Goal: Information Seeking & Learning: Learn about a topic

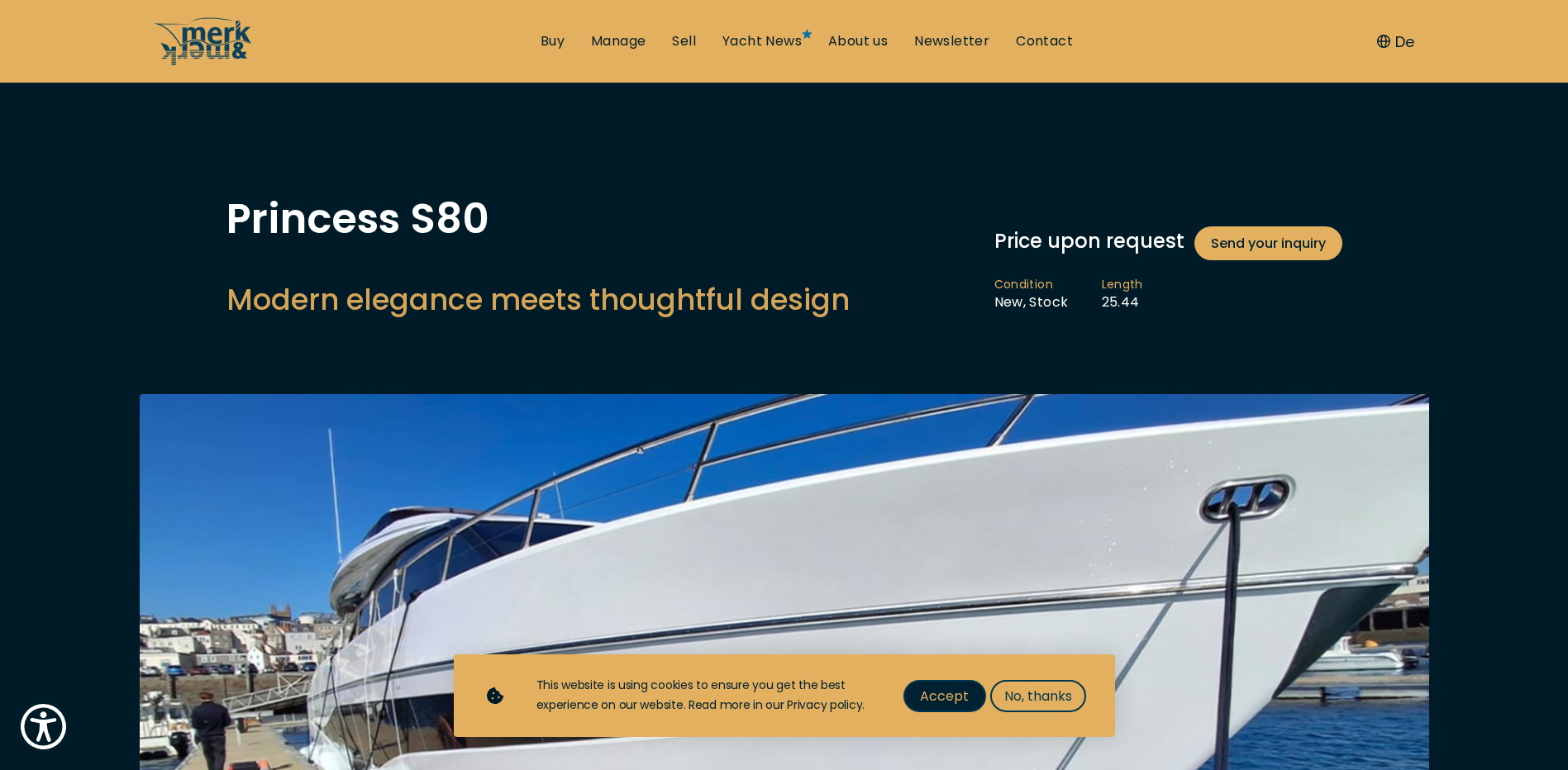
click at [922, 700] on span "Accept" at bounding box center [945, 697] width 49 height 21
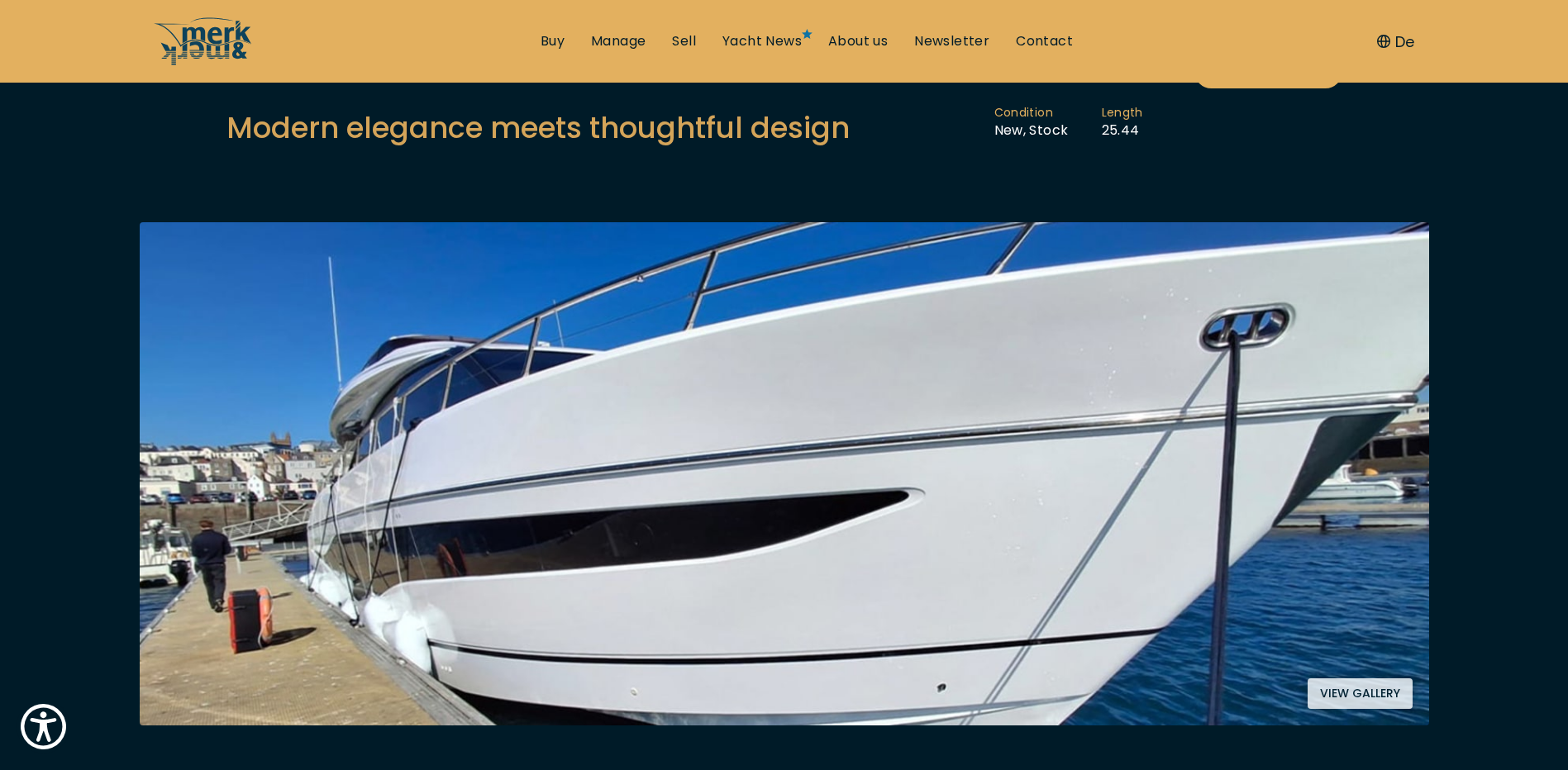
scroll to position [165, 0]
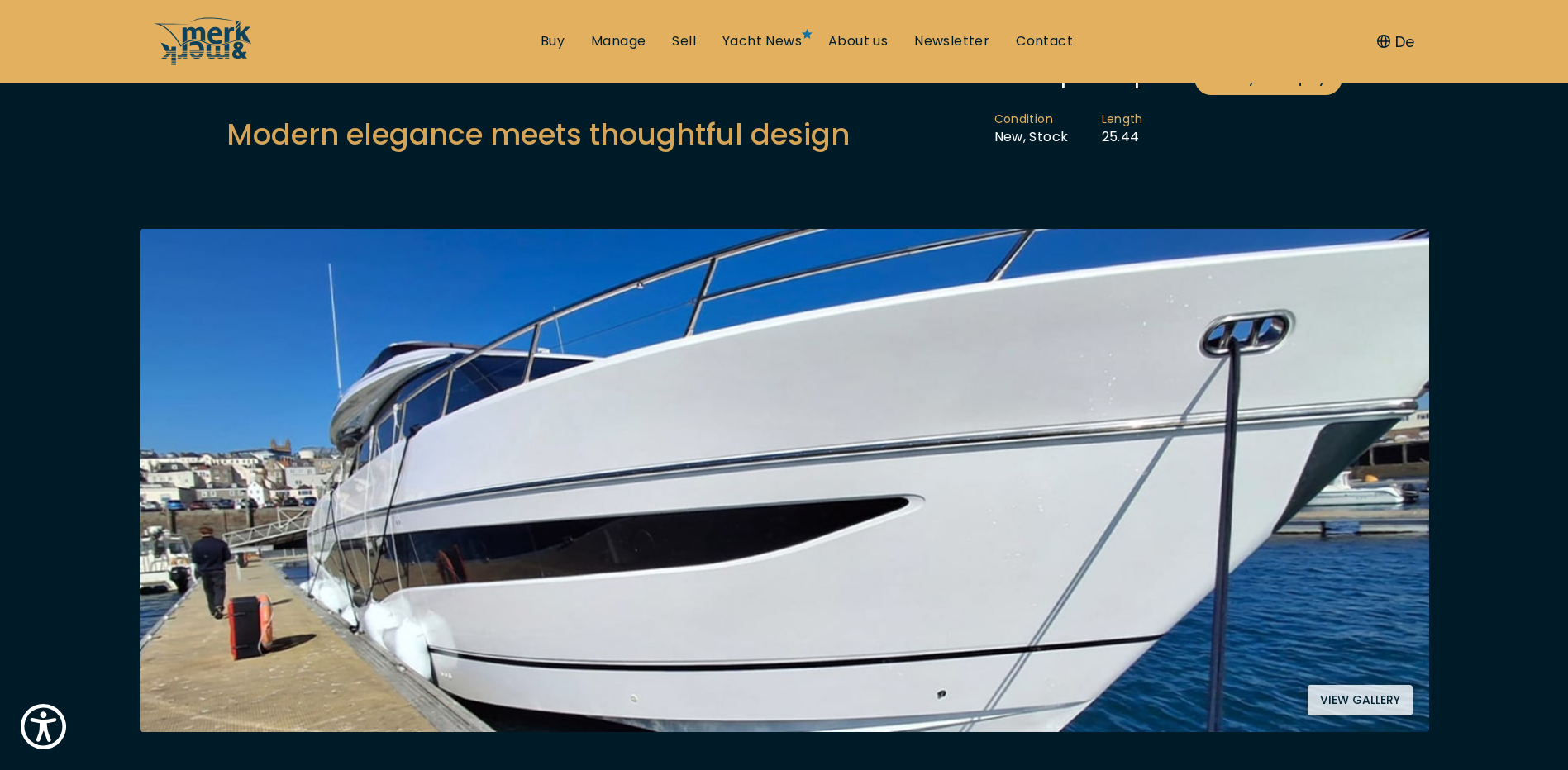
click at [1349, 701] on button "View gallery" at bounding box center [1360, 700] width 105 height 31
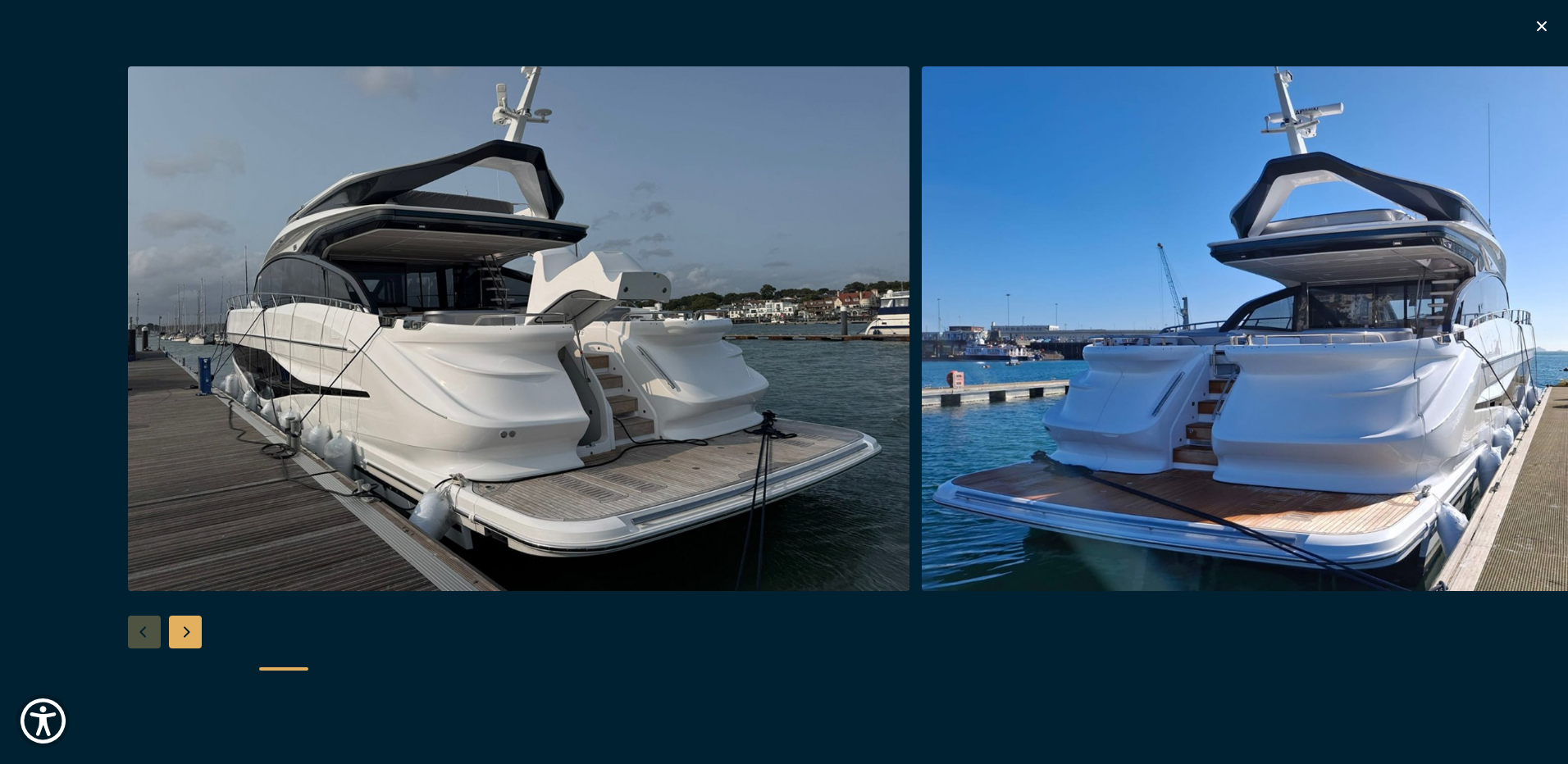
click at [183, 630] on div "Next slide" at bounding box center [186, 632] width 33 height 33
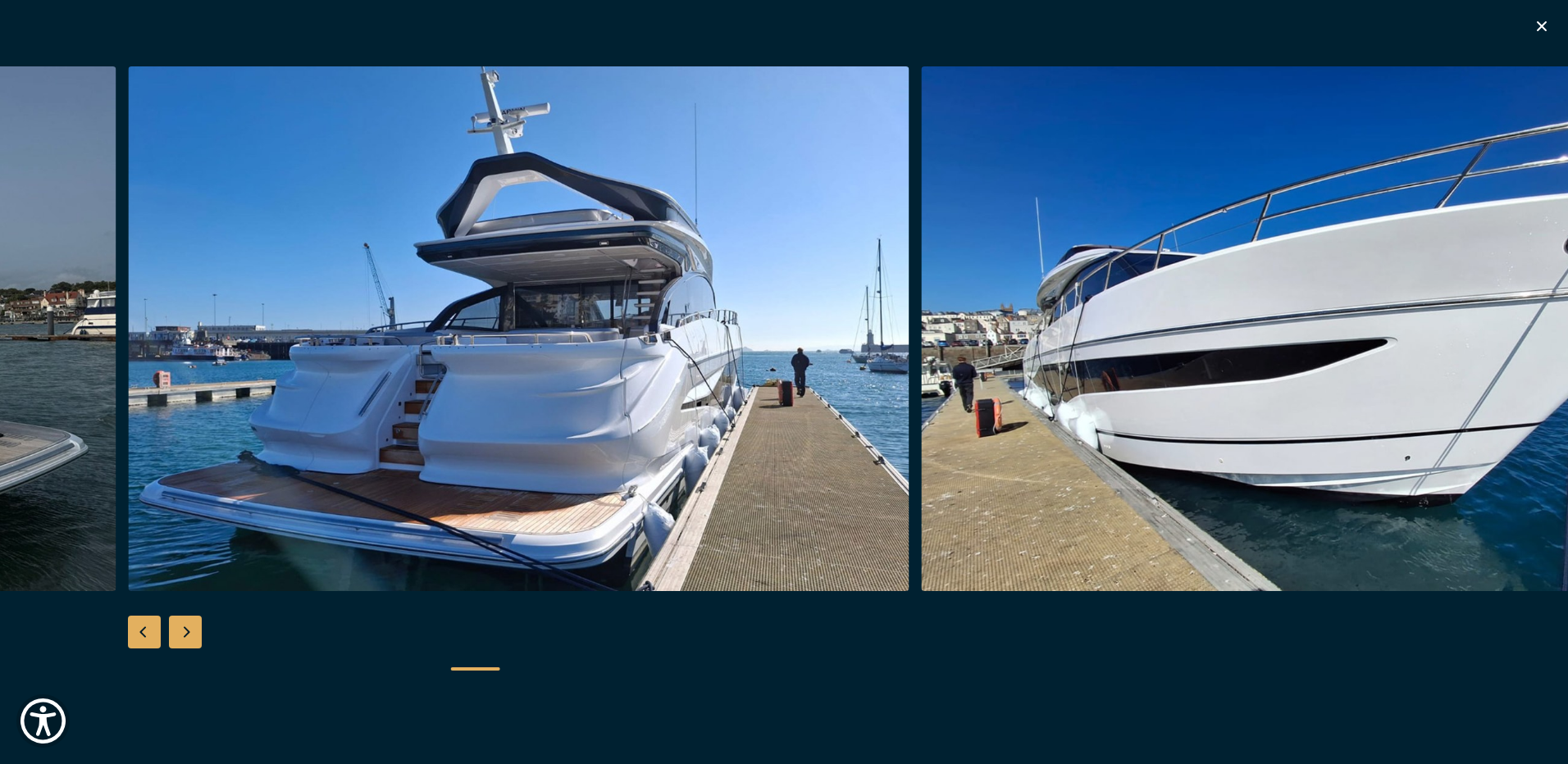
click at [183, 630] on div "Next slide" at bounding box center [186, 632] width 33 height 33
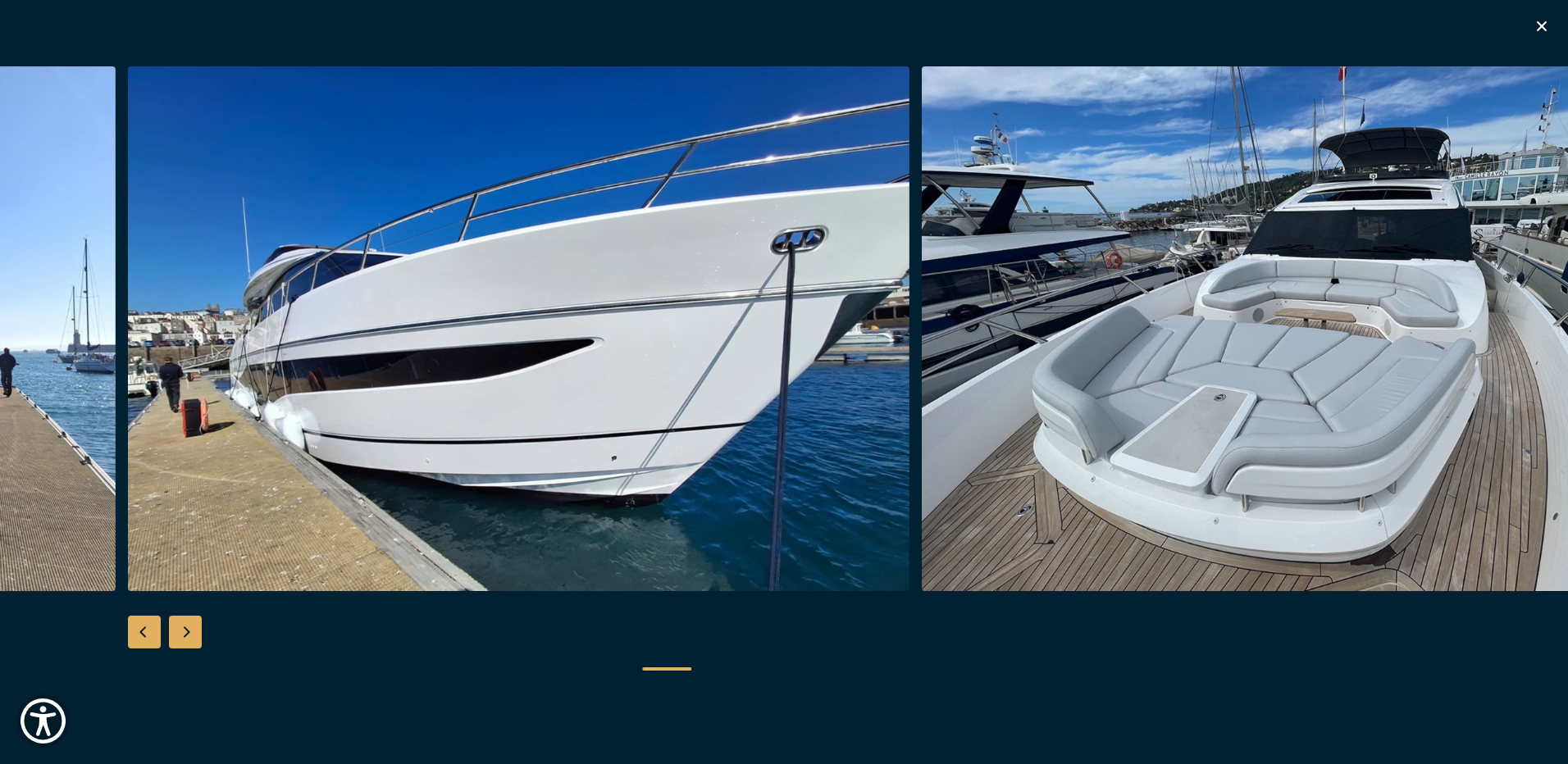
click at [183, 630] on div "Next slide" at bounding box center [186, 632] width 33 height 33
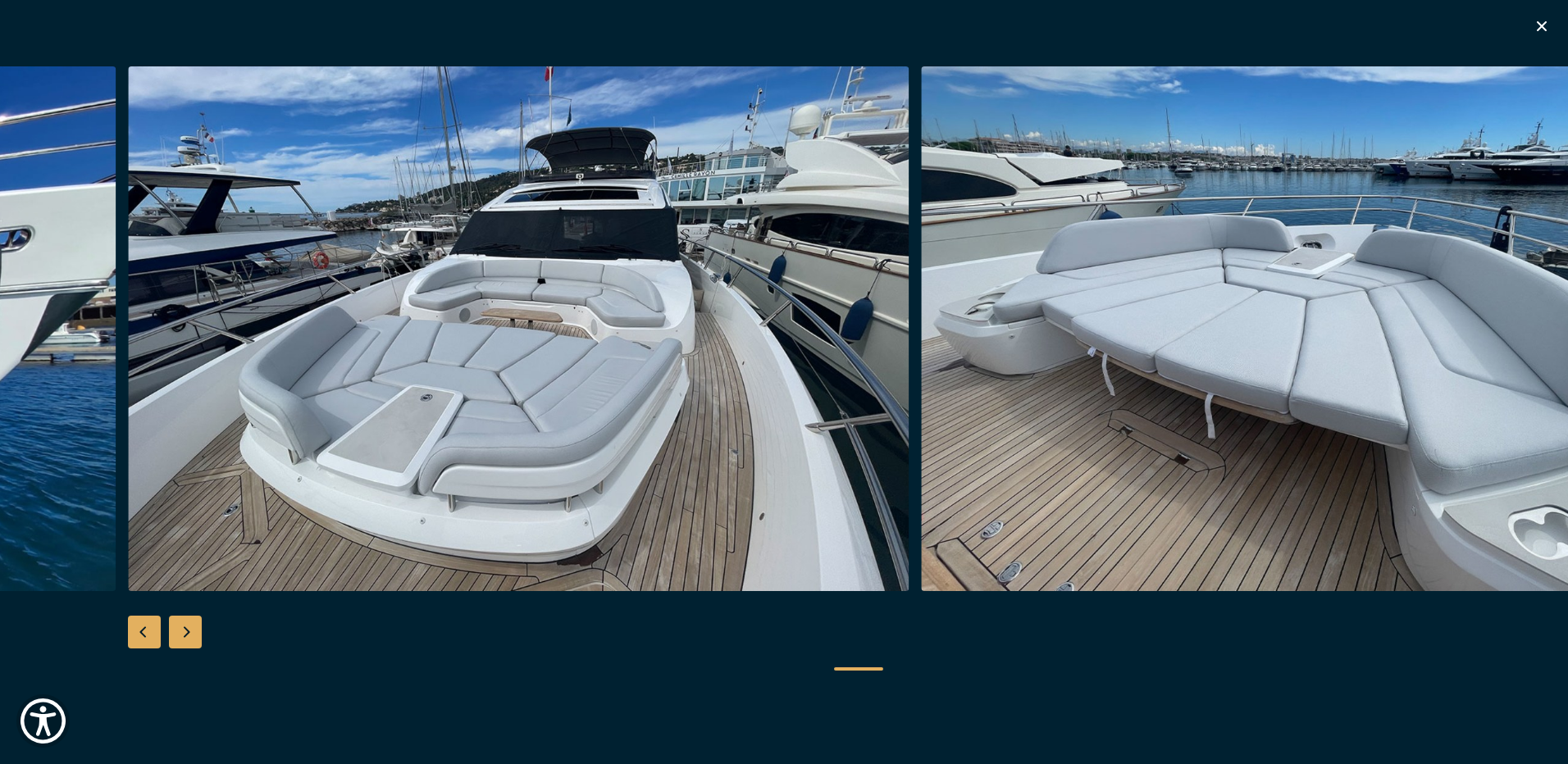
click at [183, 630] on div "Next slide" at bounding box center [186, 632] width 33 height 33
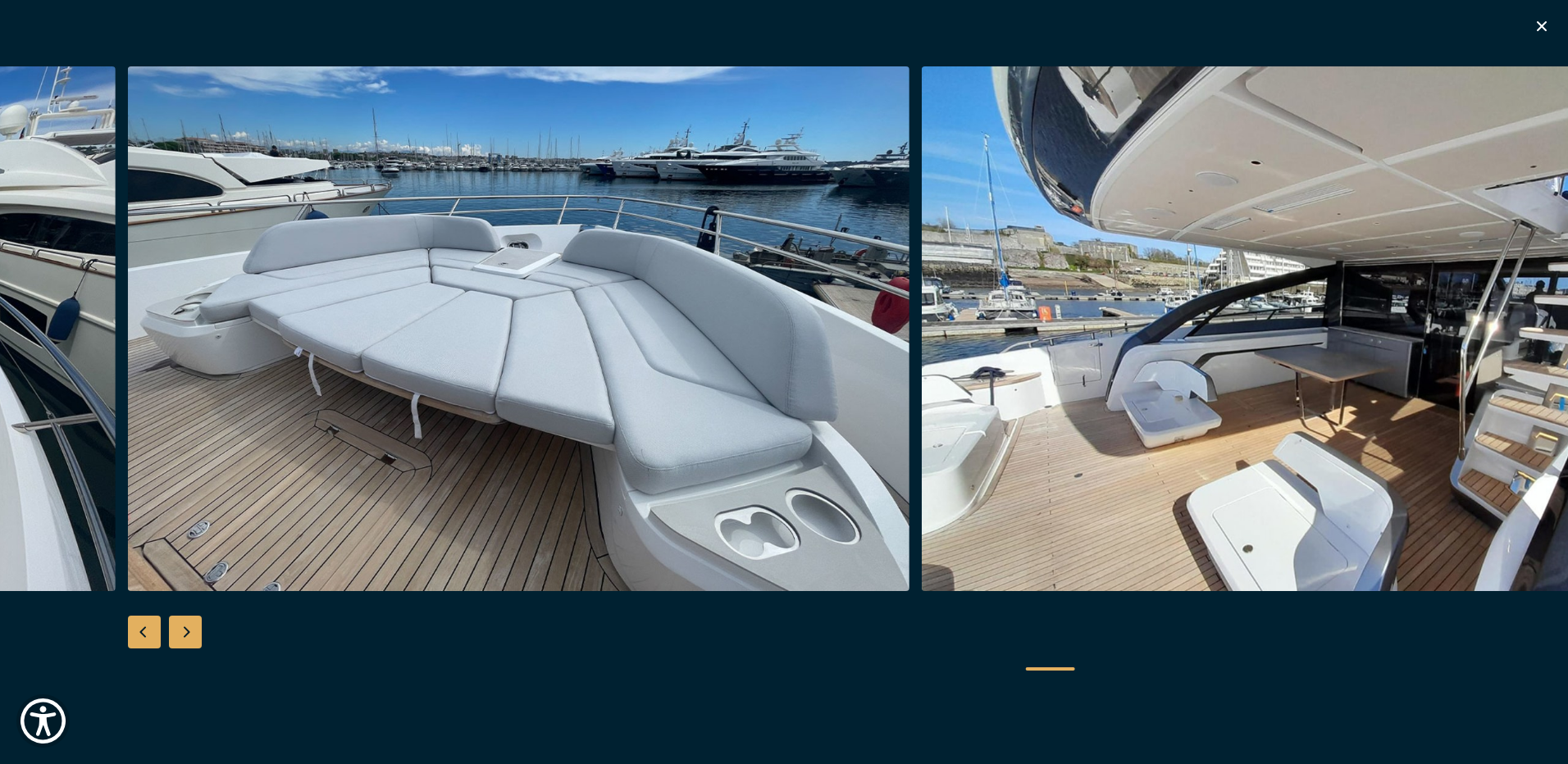
click at [183, 630] on div "Next slide" at bounding box center [186, 632] width 33 height 33
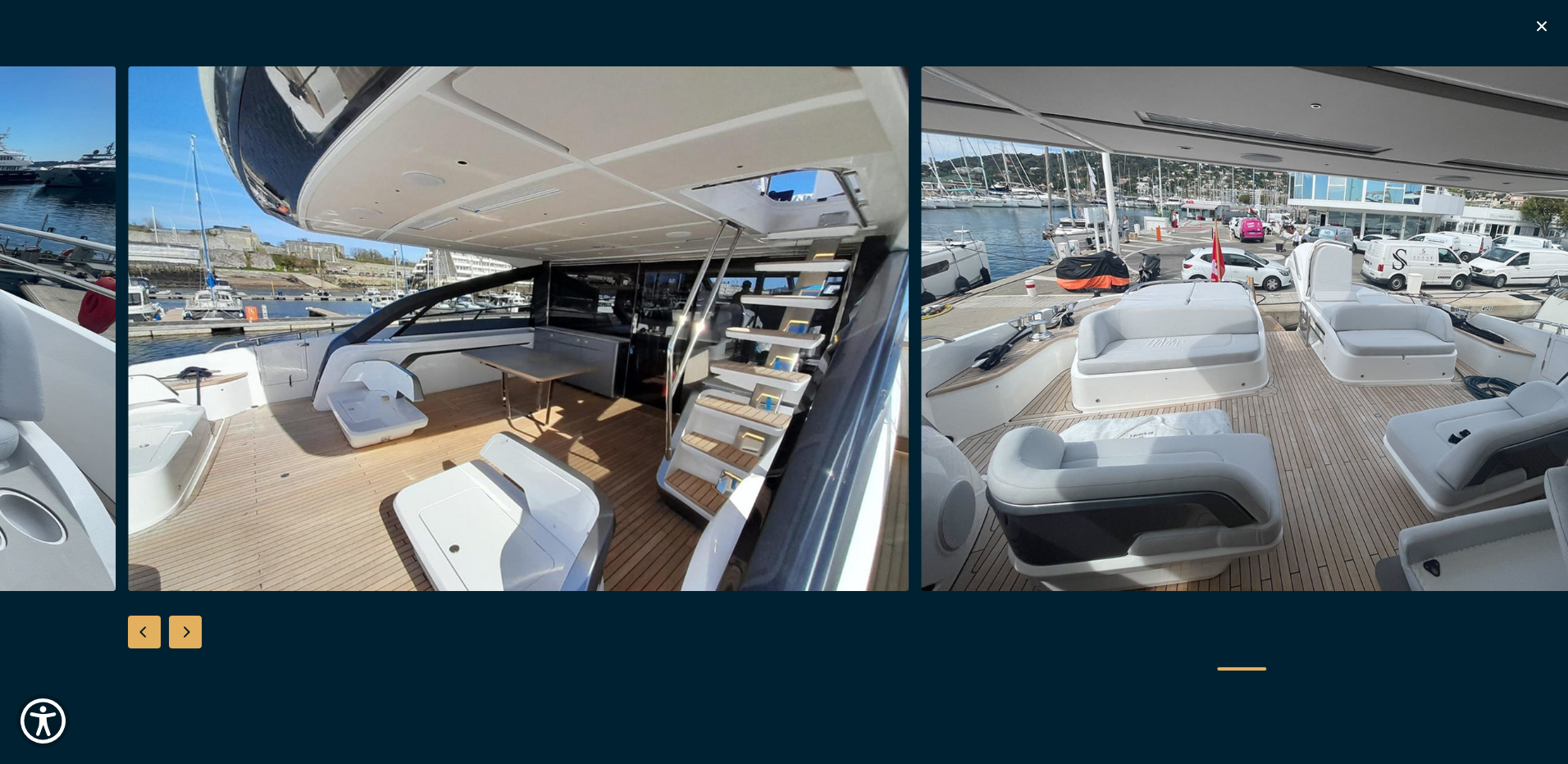
click at [183, 630] on div "Next slide" at bounding box center [186, 632] width 33 height 33
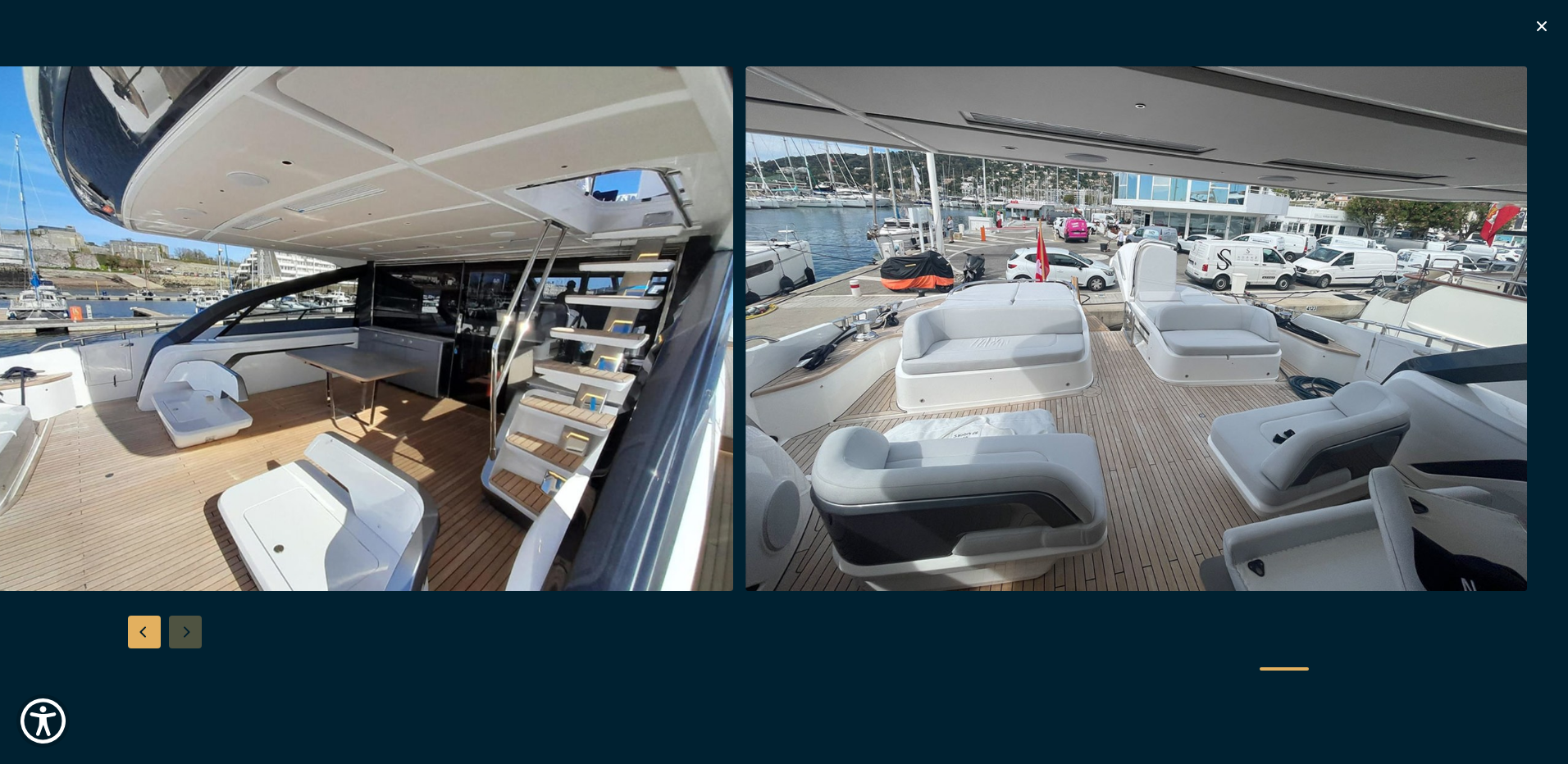
click at [183, 630] on div at bounding box center [784, 382] width 1568 height 631
click at [1290, 670] on div at bounding box center [1284, 669] width 49 height 7
click at [611, 305] on img "button" at bounding box center [343, 329] width 781 height 525
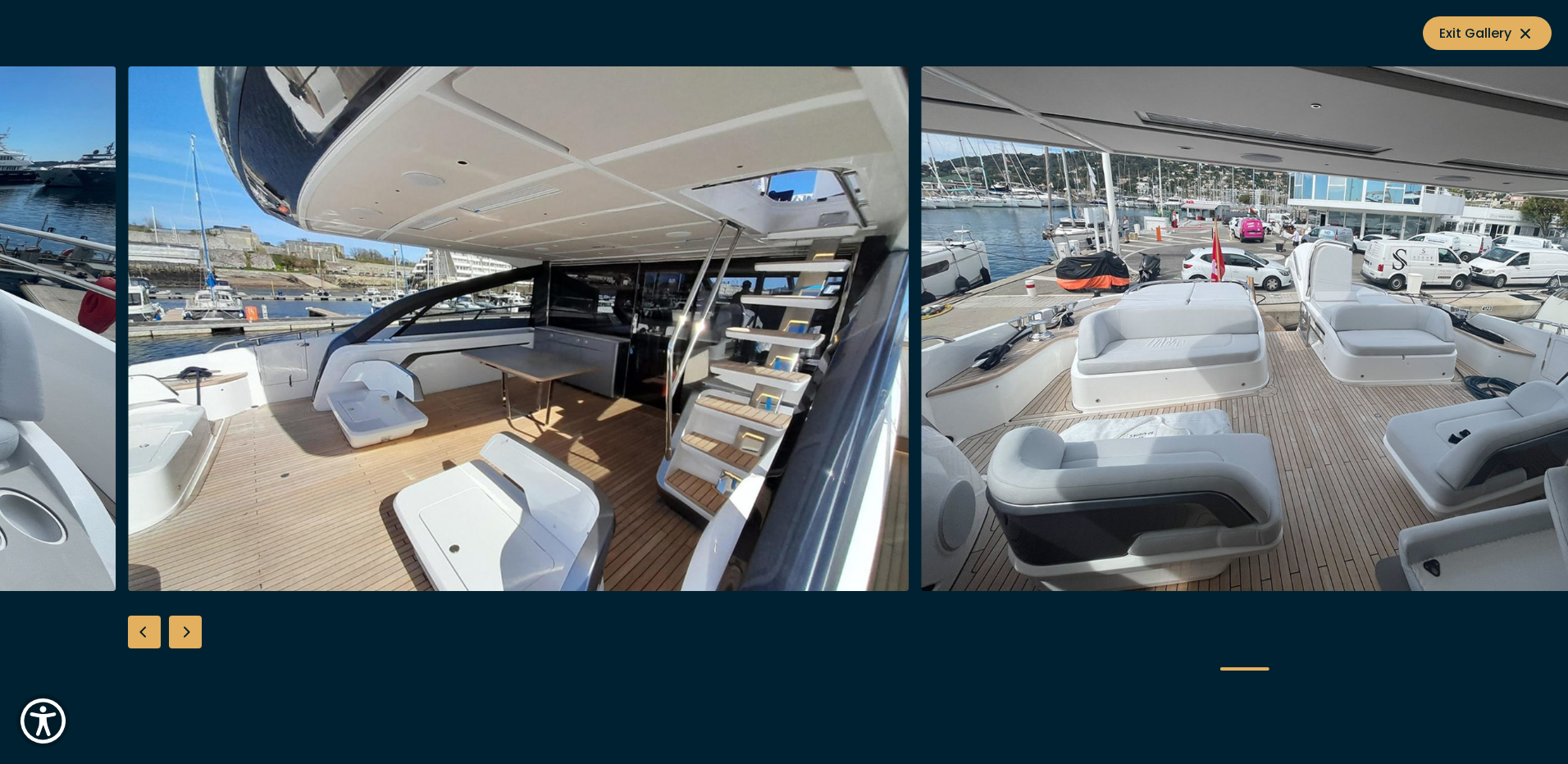
click at [777, 358] on img "button" at bounding box center [519, 329] width 781 height 525
click at [766, 326] on img "button" at bounding box center [519, 329] width 781 height 525
click at [1519, 29] on icon at bounding box center [1526, 33] width 20 height 20
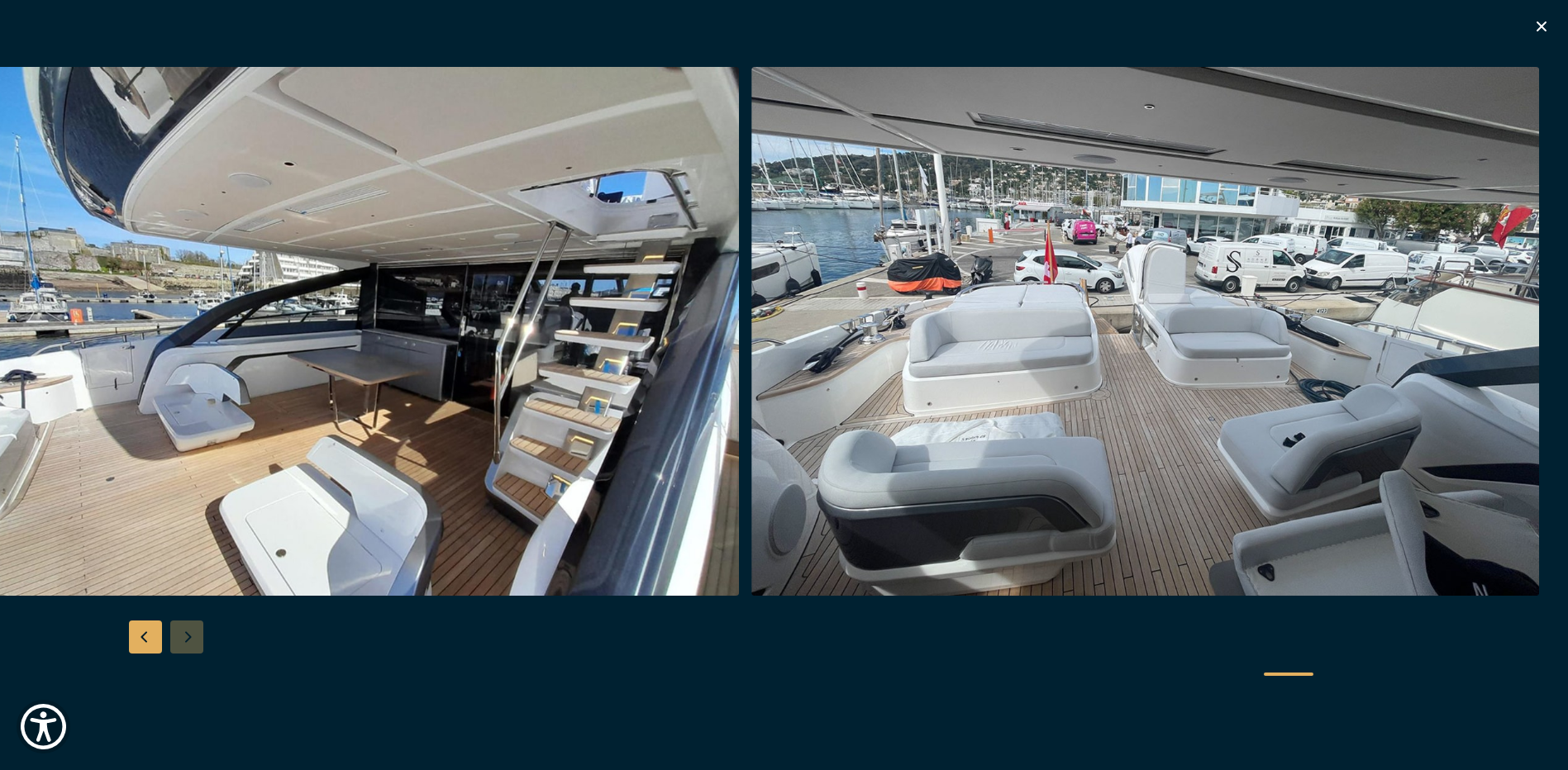
click at [1540, 25] on icon "button" at bounding box center [1541, 26] width 20 height 20
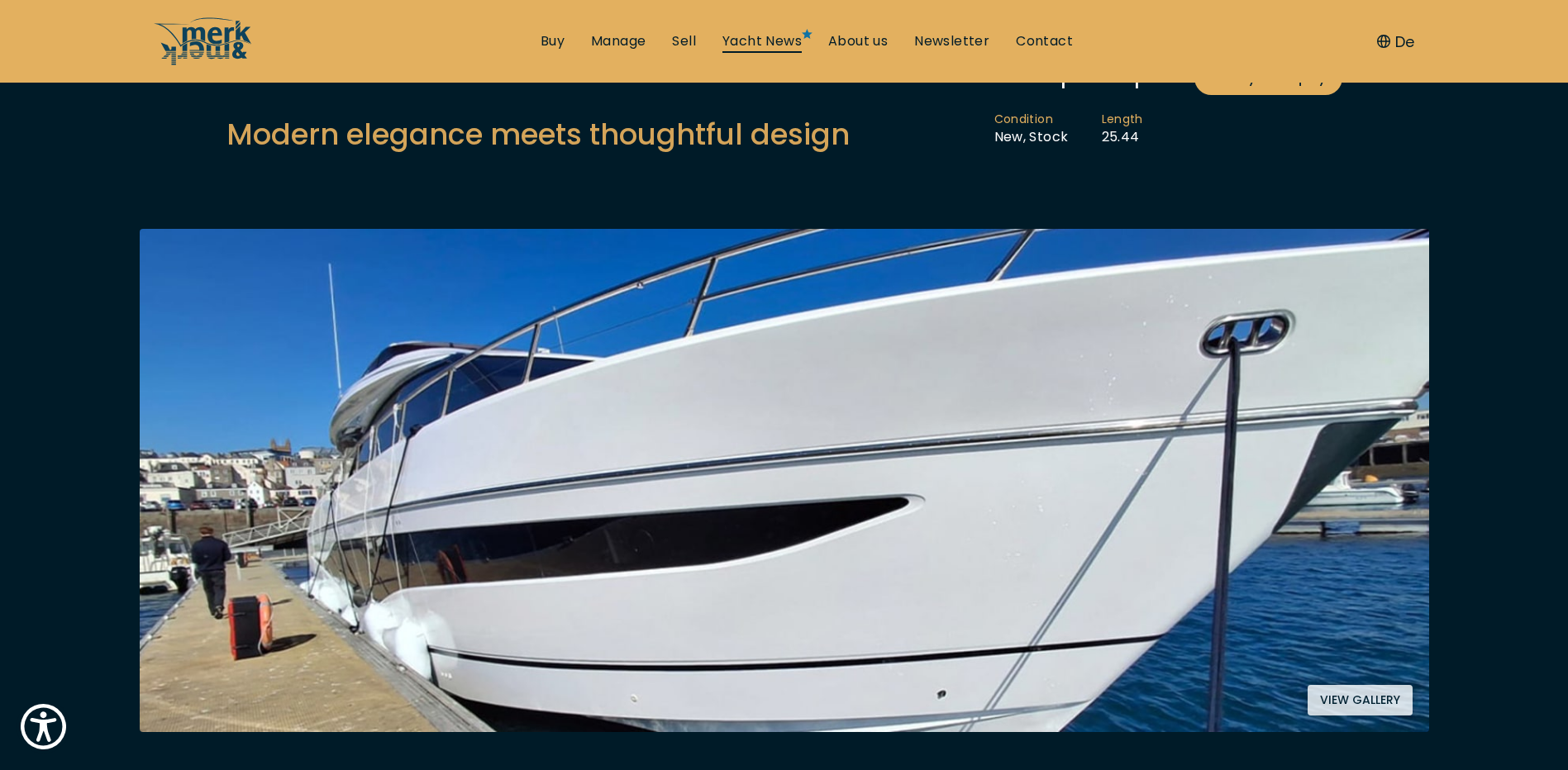
click at [769, 38] on link "Yacht News" at bounding box center [761, 41] width 80 height 18
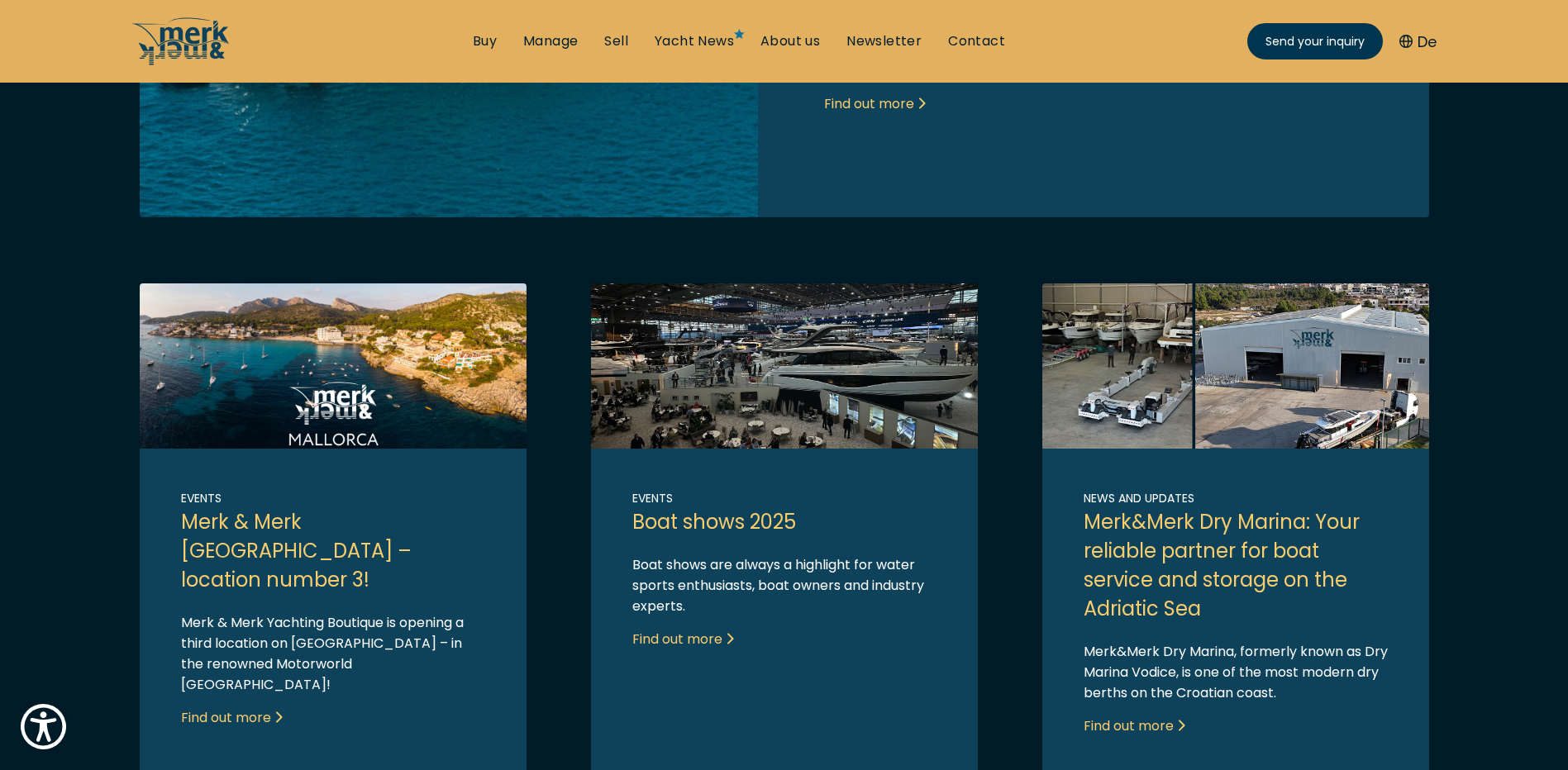
scroll to position [744, 0]
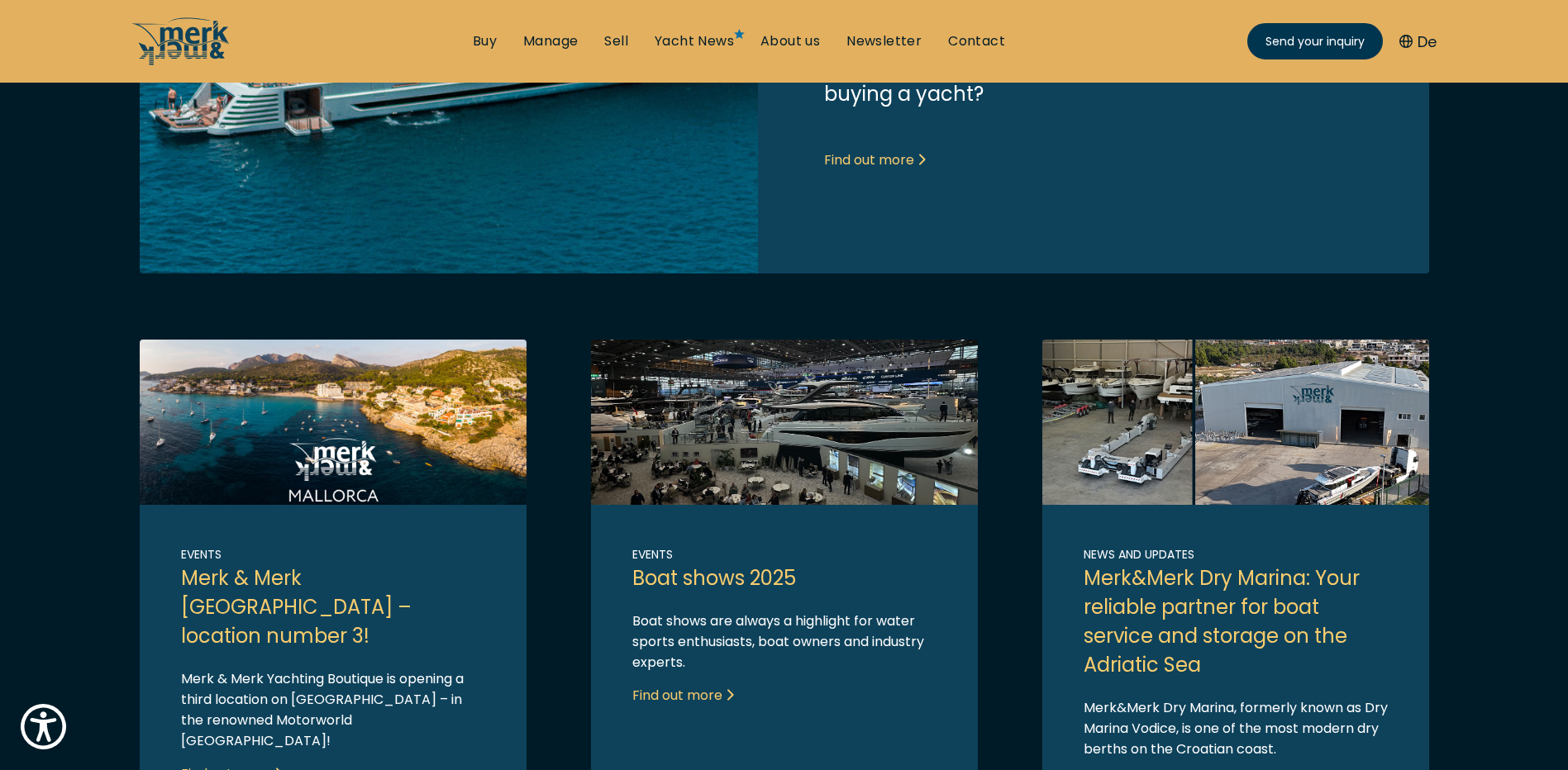
click at [687, 694] on link "Link to post" at bounding box center [784, 586] width 387 height 494
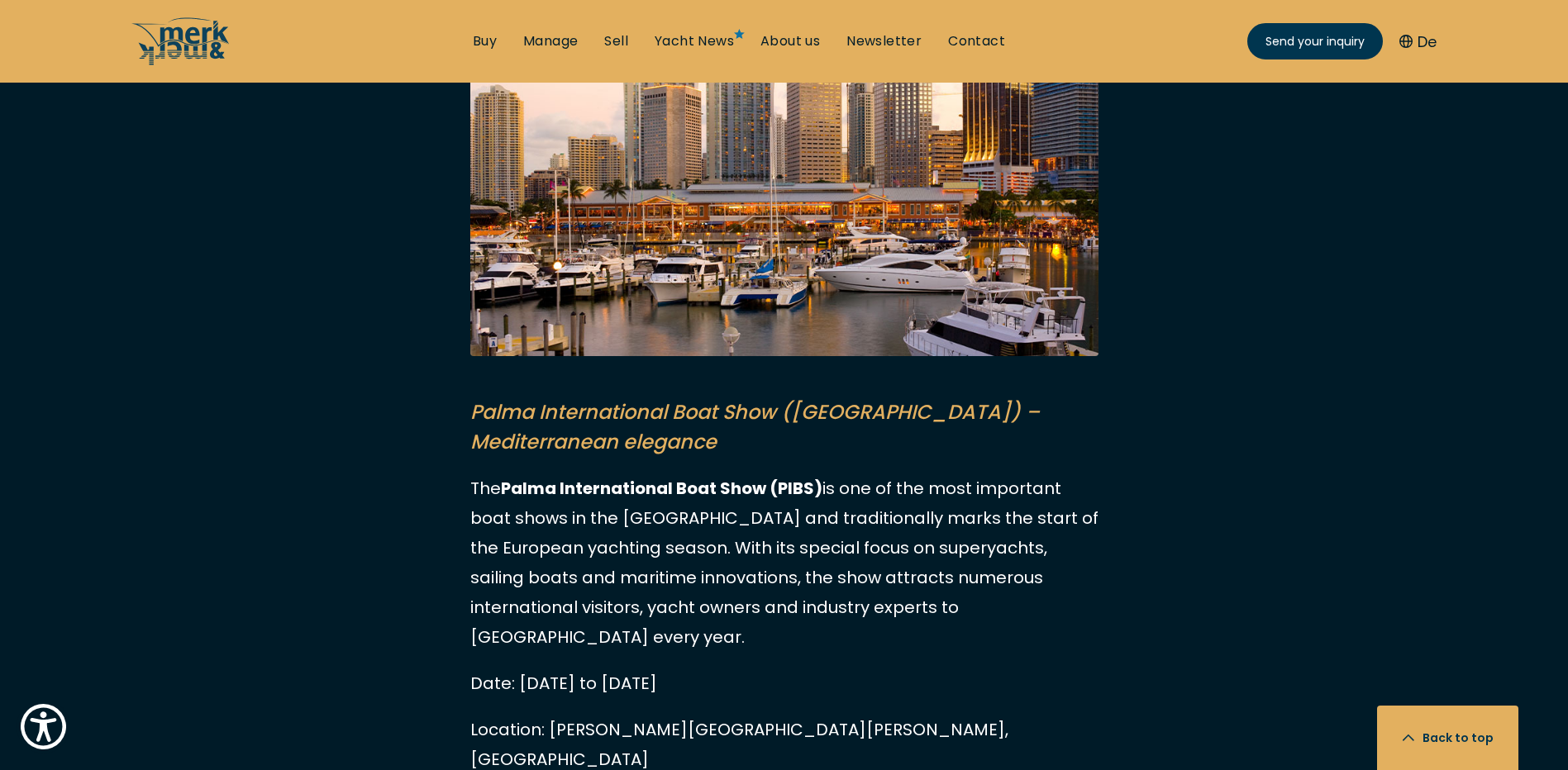
scroll to position [3637, 0]
